Goal: Task Accomplishment & Management: Use online tool/utility

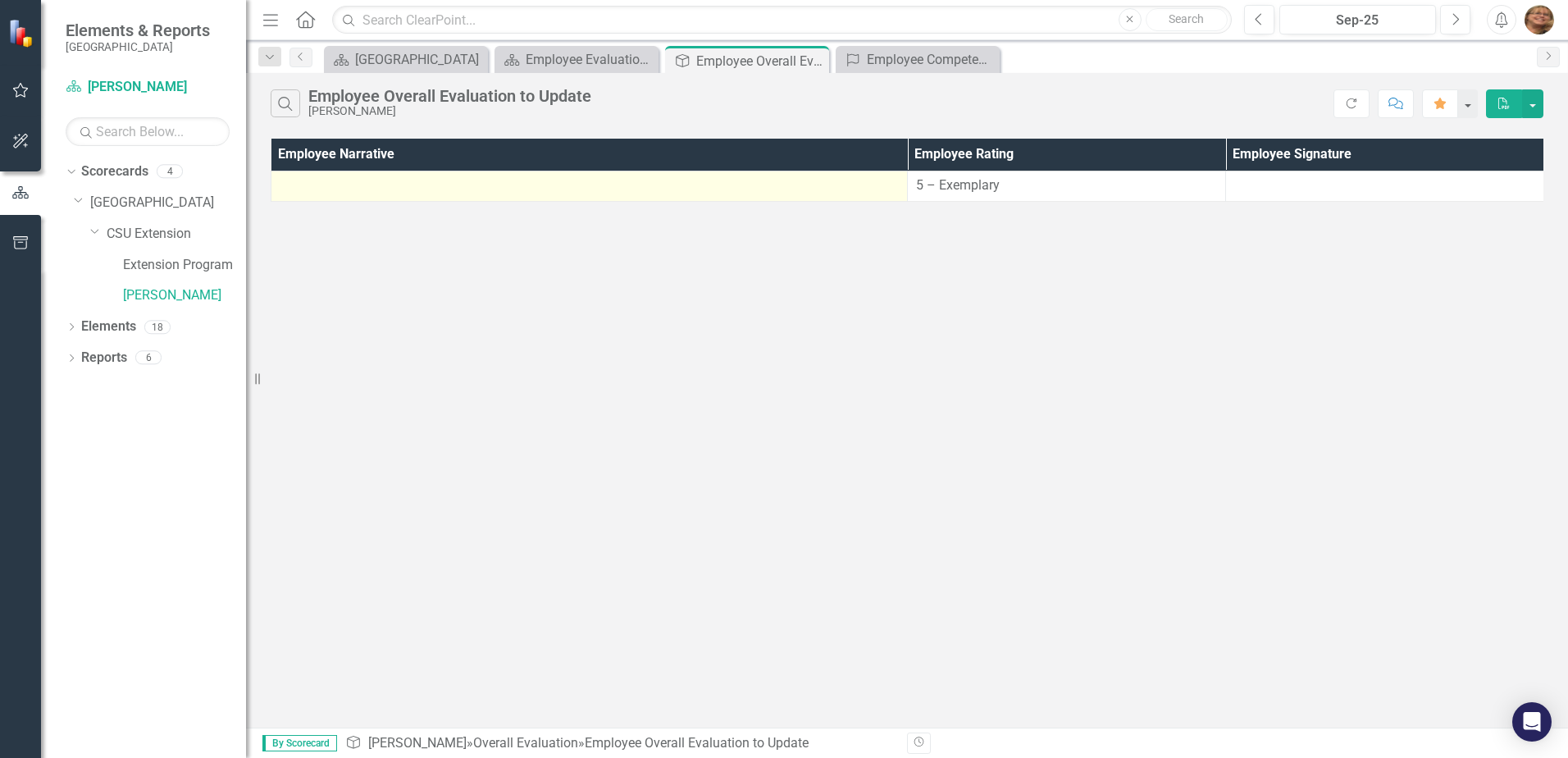
click at [718, 192] on div at bounding box center [589, 186] width 620 height 19
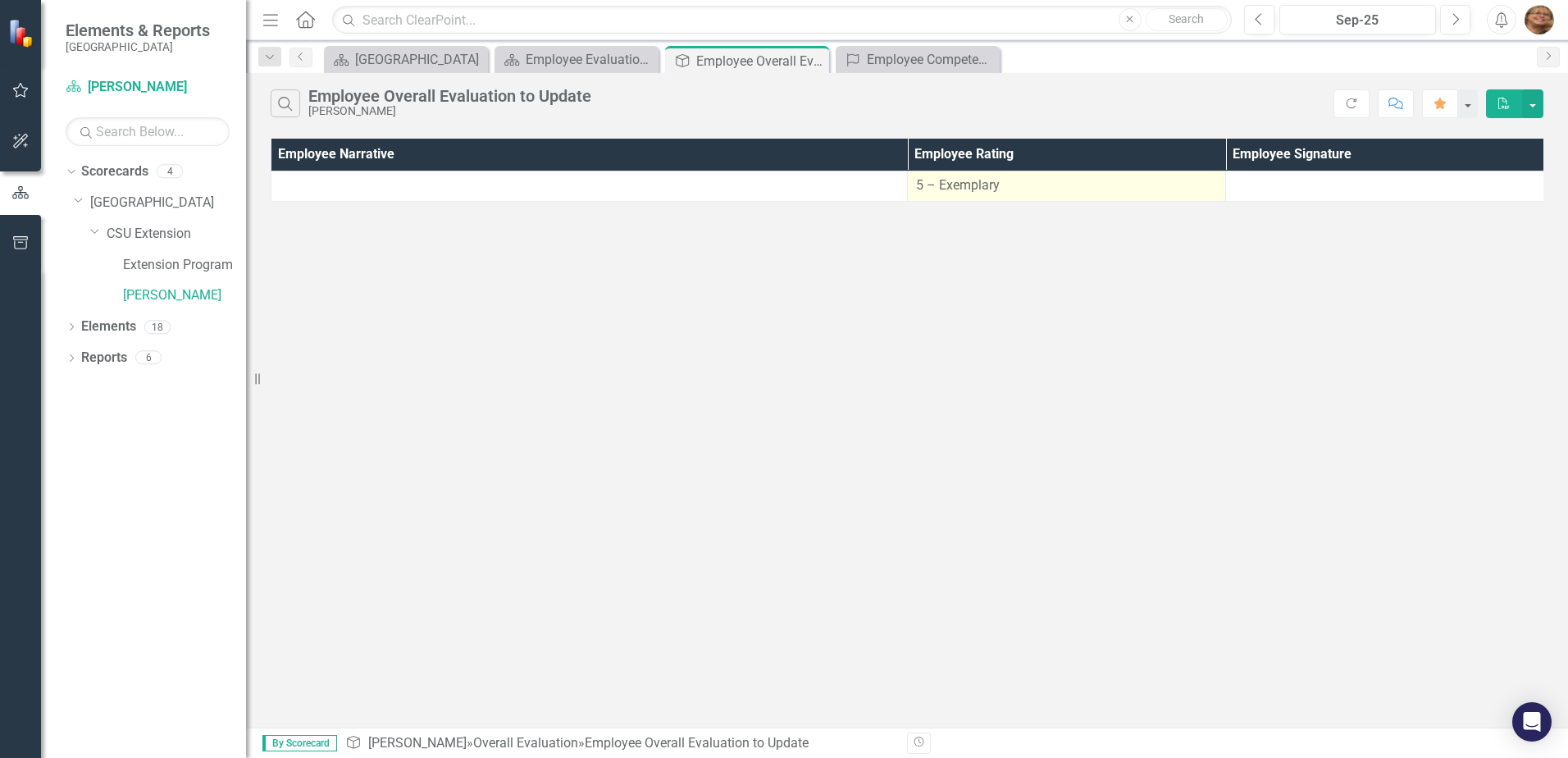
click at [1051, 201] on td "5 – Exemplary" at bounding box center [1066, 185] width 318 height 30
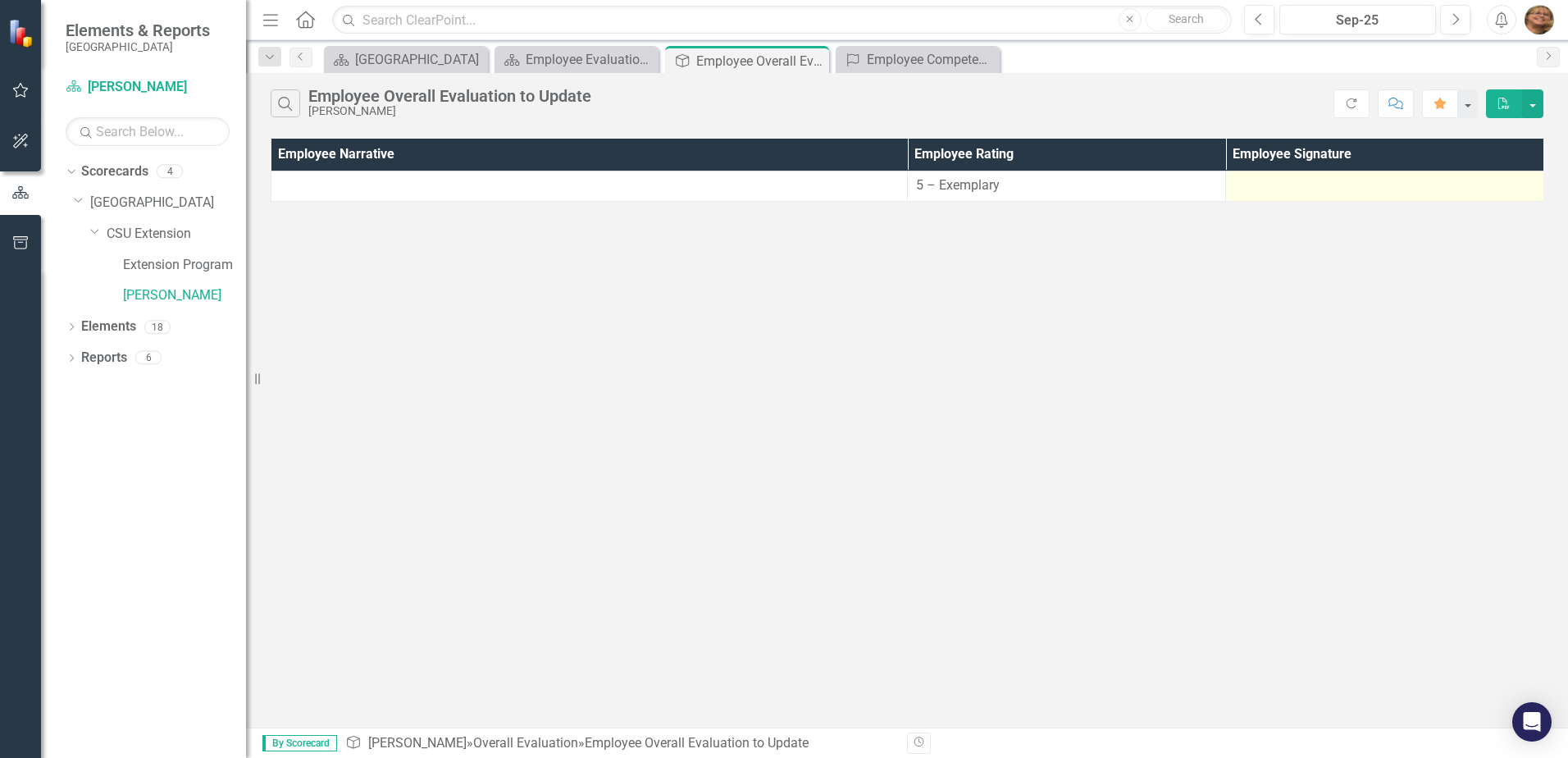
click at [1282, 184] on div at bounding box center [1384, 186] width 301 height 19
click at [1519, 104] on button "PDF" at bounding box center [1504, 104] width 36 height 29
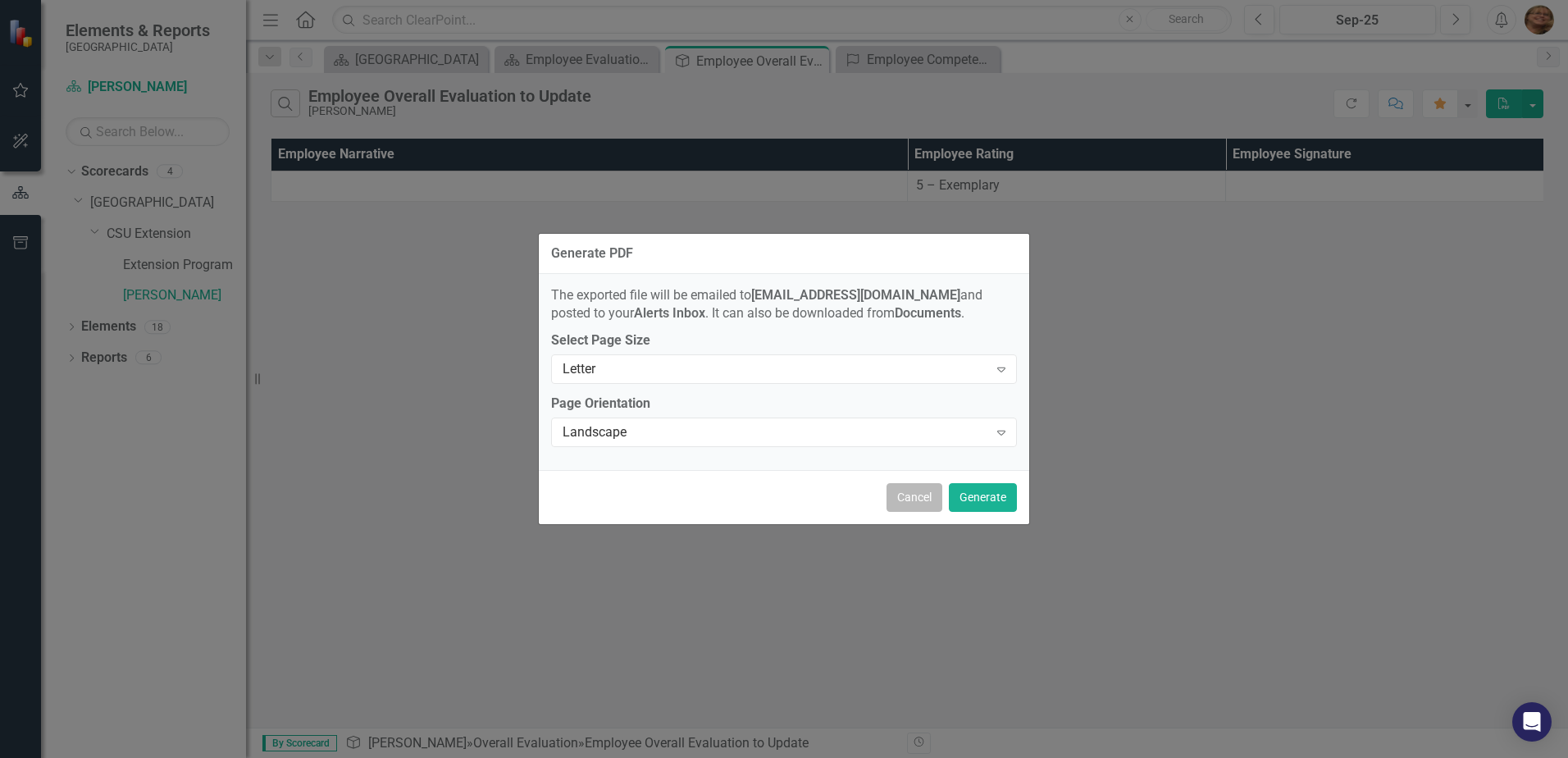
click at [894, 490] on button "Cancel" at bounding box center [913, 498] width 55 height 29
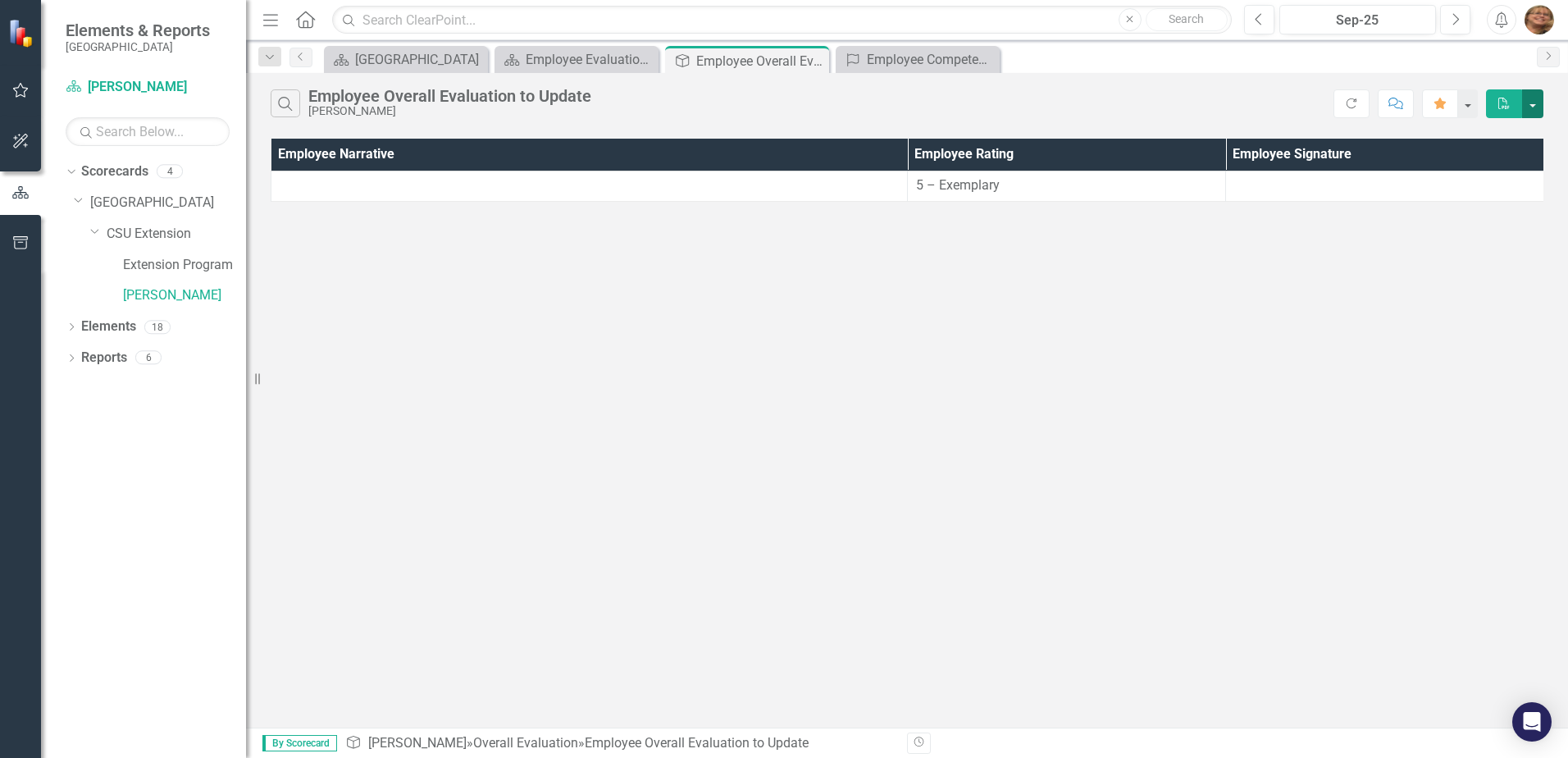
click at [1524, 98] on button "button" at bounding box center [1533, 104] width 21 height 29
click at [1545, 14] on img "button" at bounding box center [1539, 19] width 29 height 29
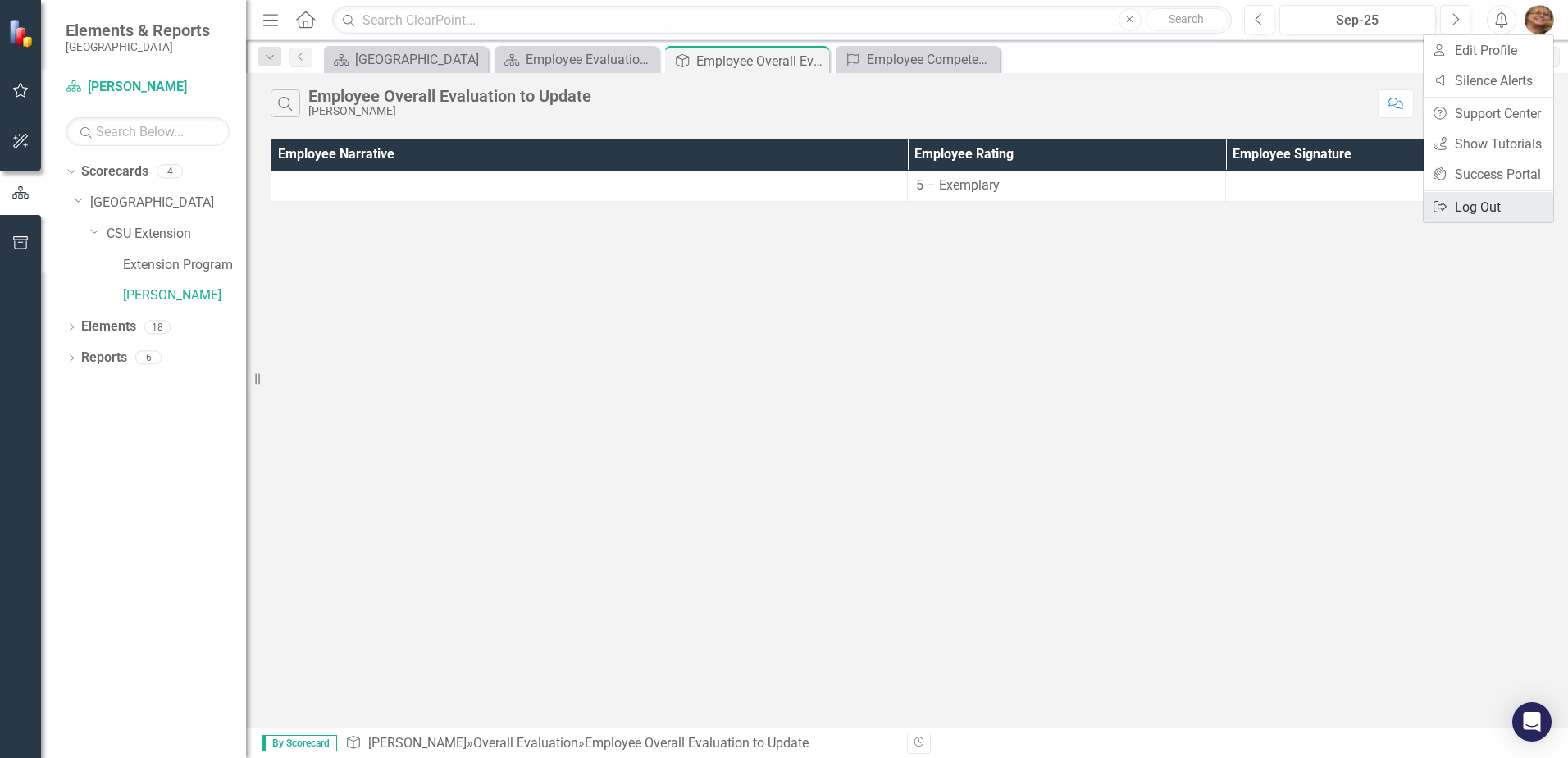
click at [1482, 209] on link "Logout Log Out" at bounding box center [1488, 206] width 129 height 30
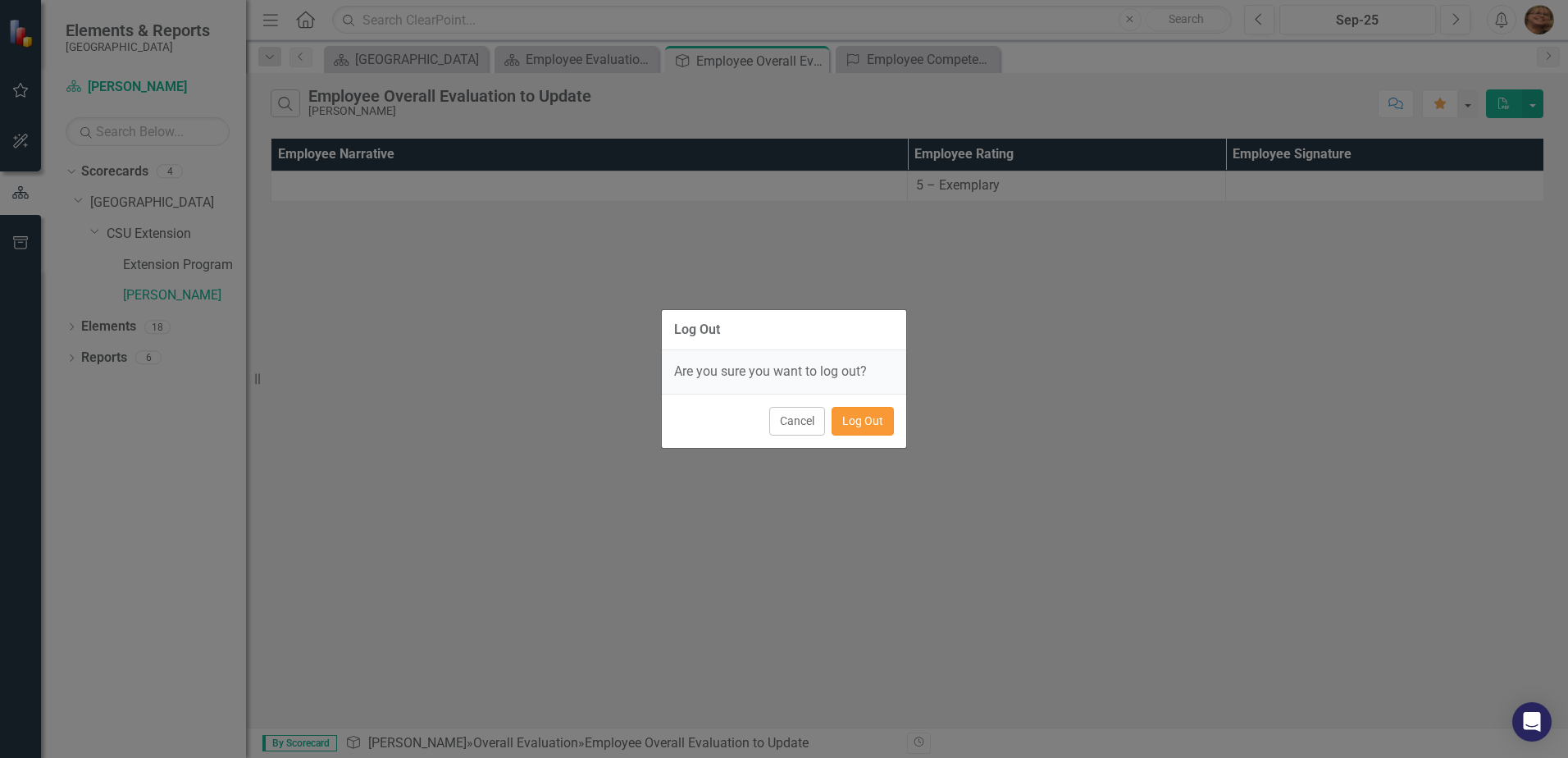
click at [848, 417] on button "Log Out" at bounding box center [863, 421] width 62 height 29
